Goal: Task Accomplishment & Management: Manage account settings

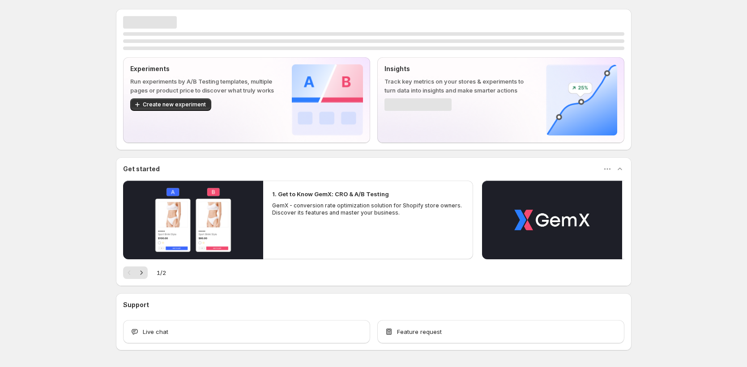
scroll to position [32, 0]
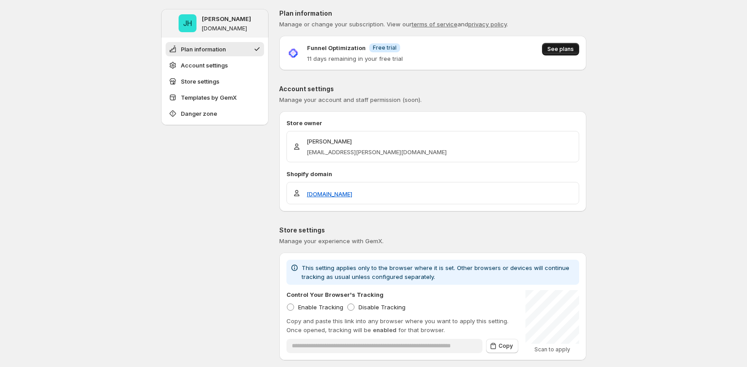
click at [558, 50] on span "See plans" at bounding box center [560, 49] width 26 height 7
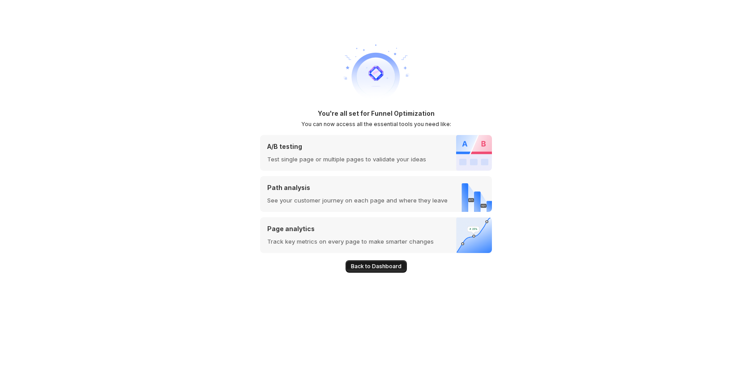
click at [391, 269] on span "Back to Dashboard" at bounding box center [376, 266] width 51 height 7
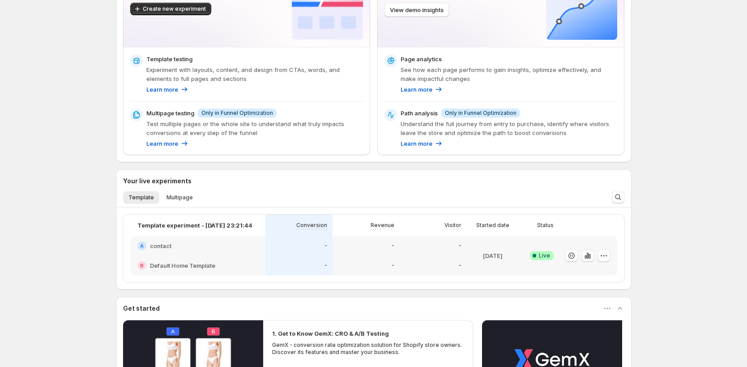
scroll to position [267, 0]
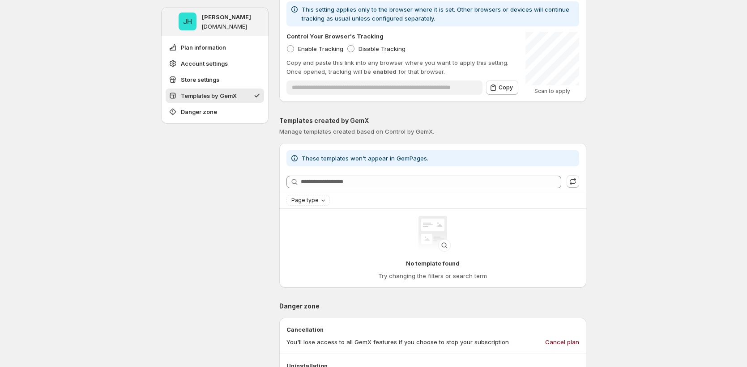
scroll to position [569, 0]
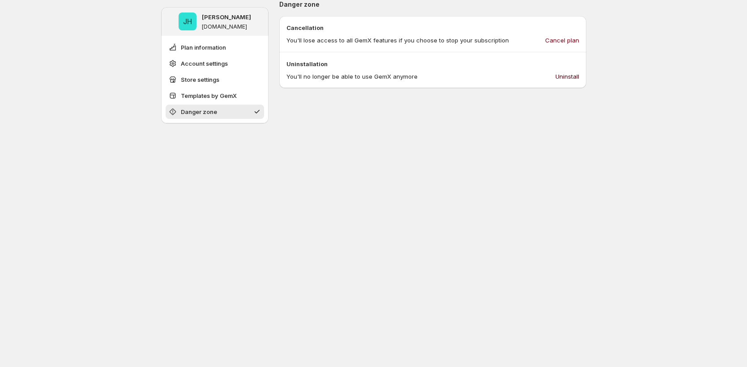
click at [558, 80] on span "Uninstall" at bounding box center [567, 76] width 24 height 9
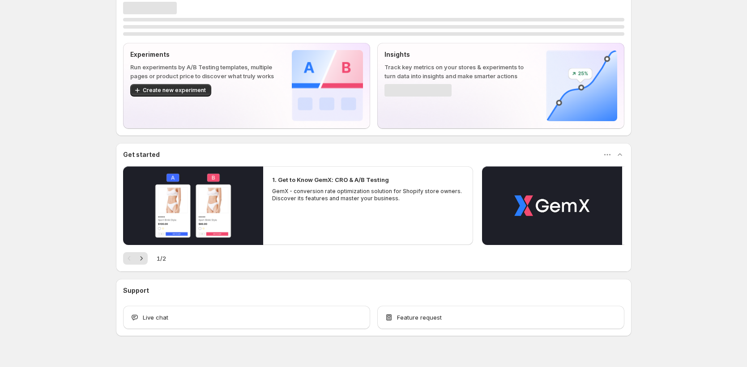
scroll to position [32, 0]
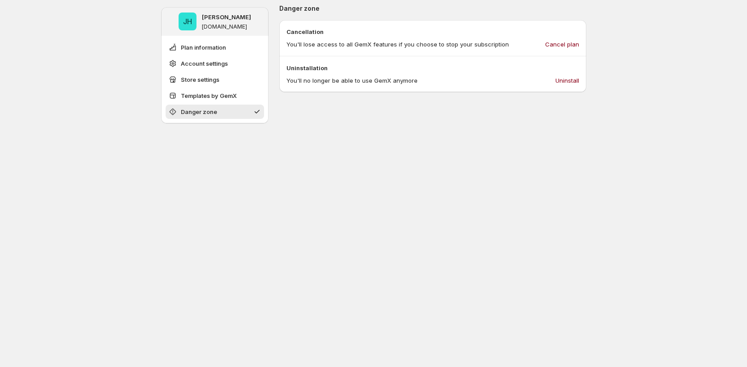
scroll to position [569, 0]
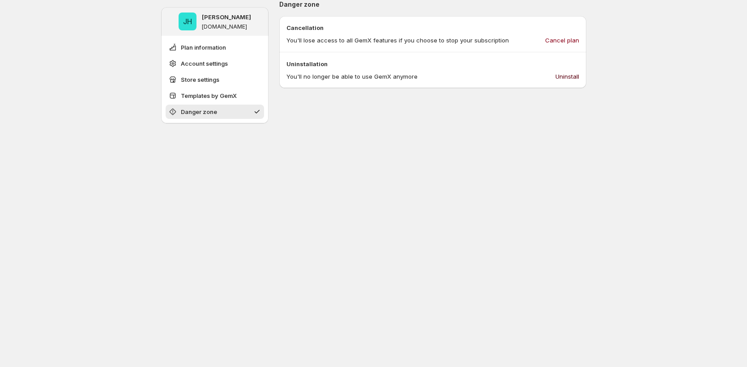
click at [566, 78] on span "Uninstall" at bounding box center [567, 76] width 24 height 9
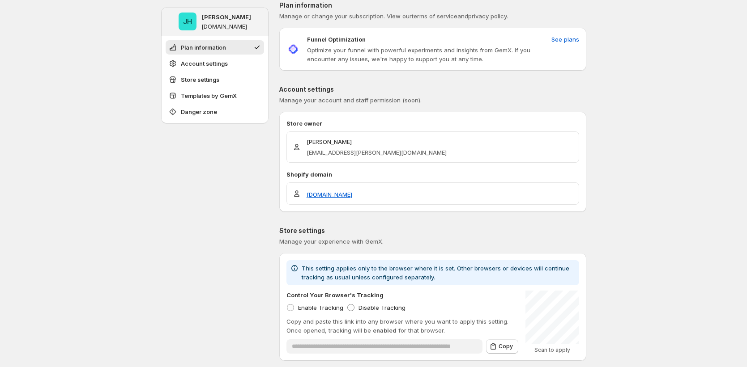
scroll to position [569, 0]
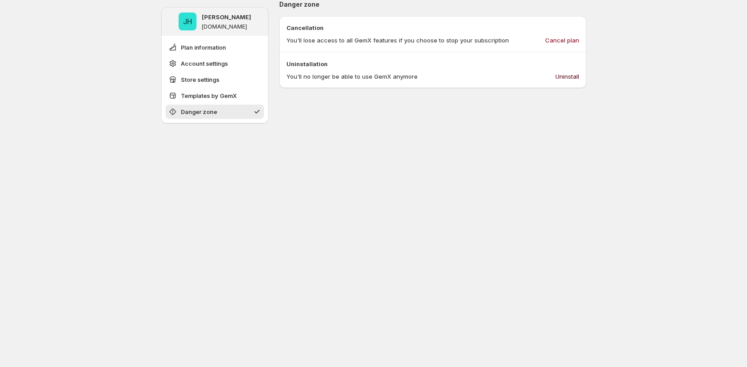
click at [562, 77] on span "Uninstall" at bounding box center [567, 76] width 24 height 9
click at [575, 73] on span "Uninstall" at bounding box center [567, 76] width 24 height 9
click at [569, 74] on span "Uninstall" at bounding box center [567, 76] width 24 height 9
click at [573, 72] on span "Uninstall" at bounding box center [567, 76] width 24 height 9
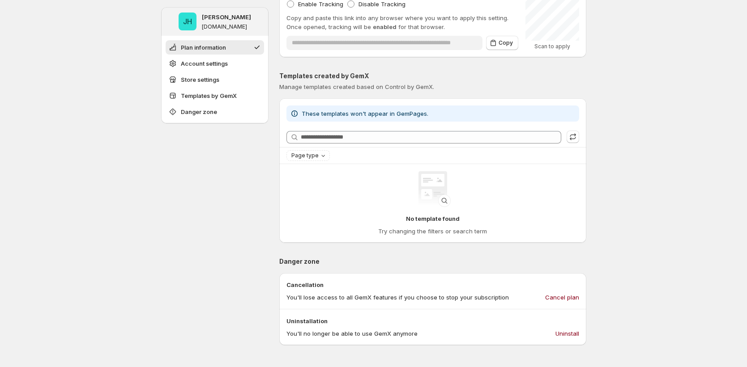
scroll to position [569, 0]
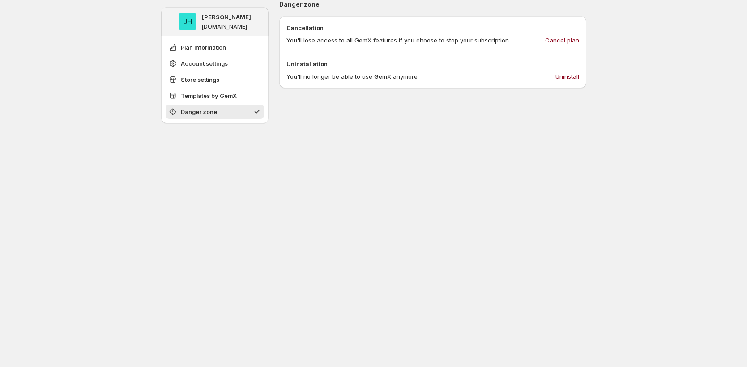
click at [583, 78] on button "Uninstall" at bounding box center [567, 76] width 34 height 14
click at [579, 77] on span "Uninstall" at bounding box center [567, 76] width 24 height 9
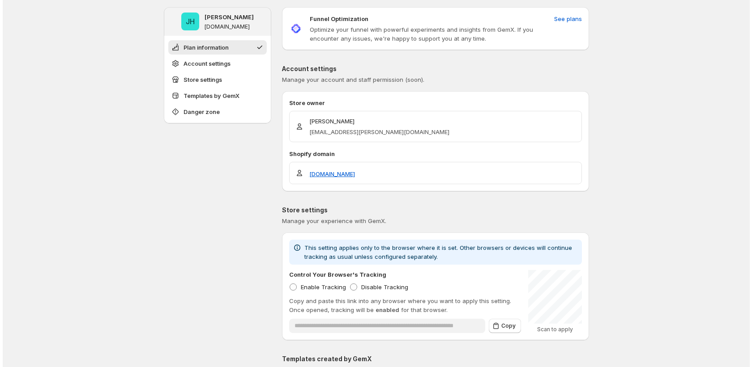
scroll to position [0, 0]
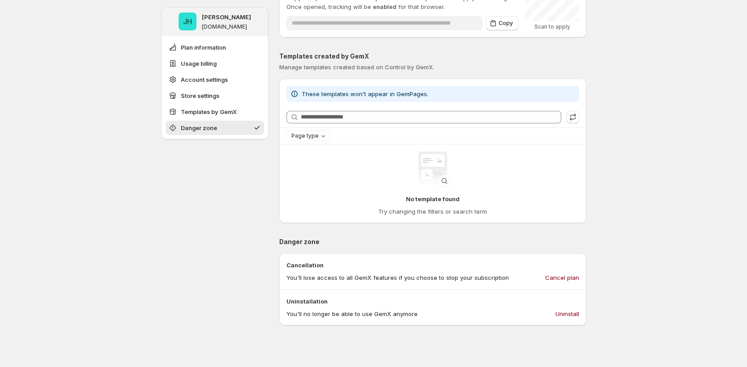
scroll to position [838, 0]
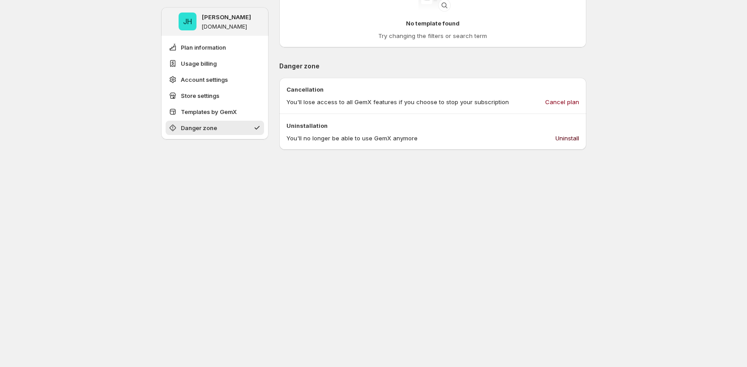
click at [425, 141] on span "Uninstall" at bounding box center [567, 138] width 24 height 9
